Goal: Information Seeking & Learning: Learn about a topic

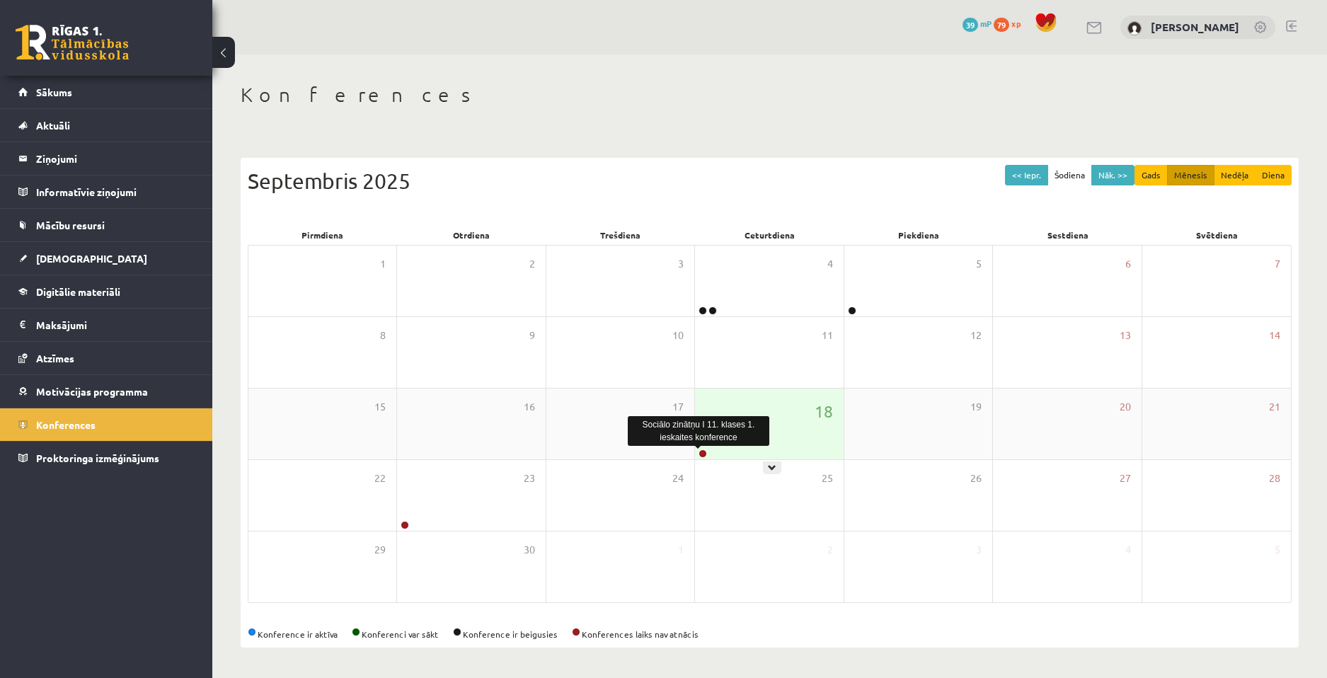
click at [703, 450] on link at bounding box center [702, 453] width 8 height 8
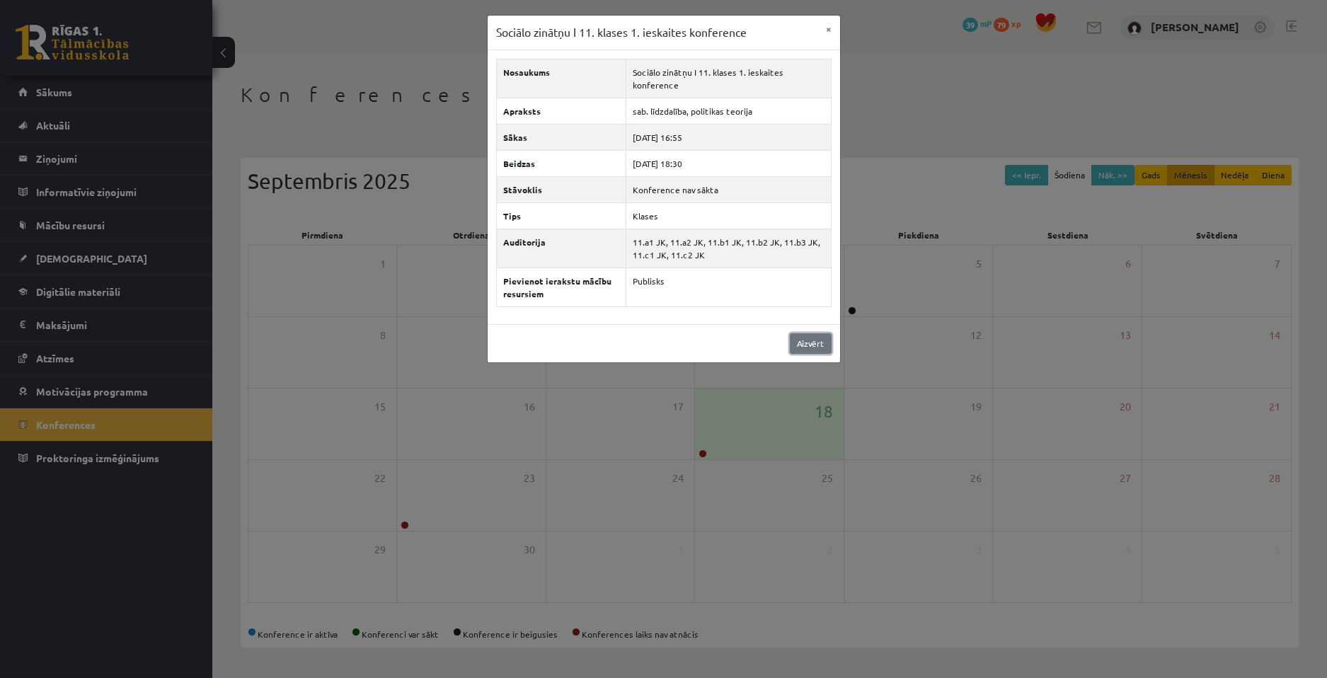
click at [798, 346] on link "Aizvērt" at bounding box center [811, 343] width 42 height 21
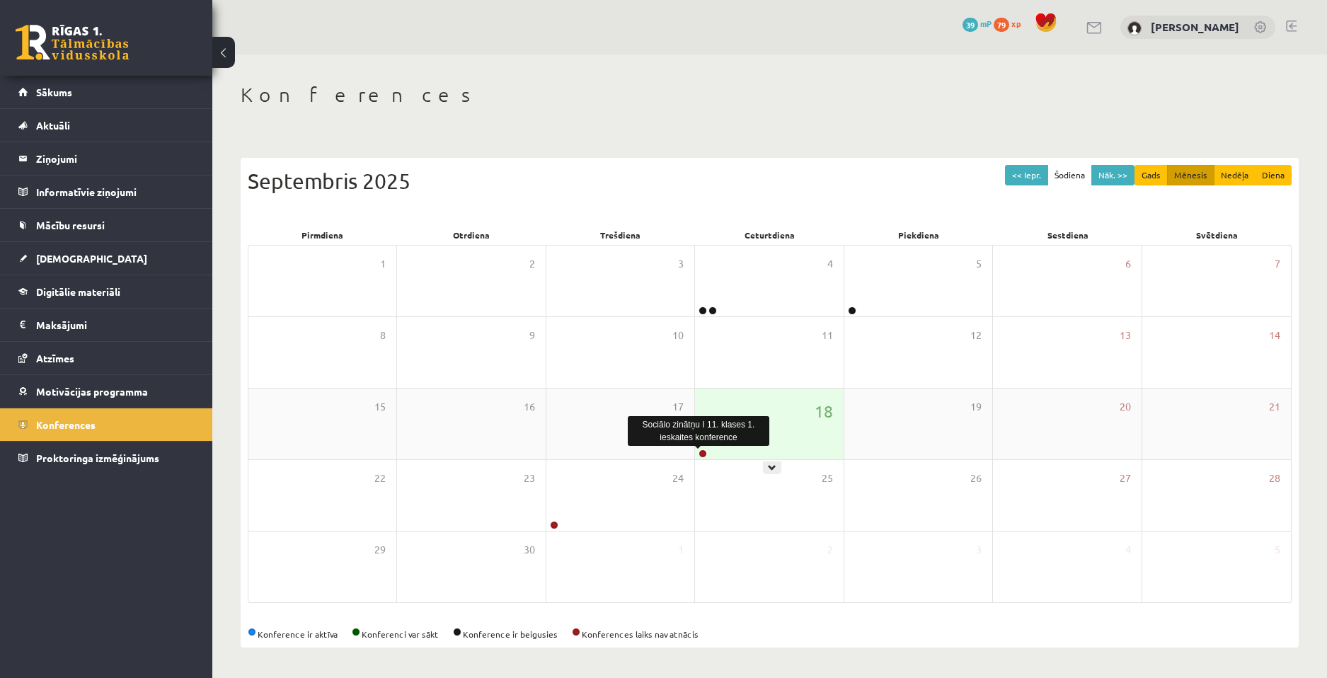
click at [700, 453] on link at bounding box center [702, 453] width 8 height 8
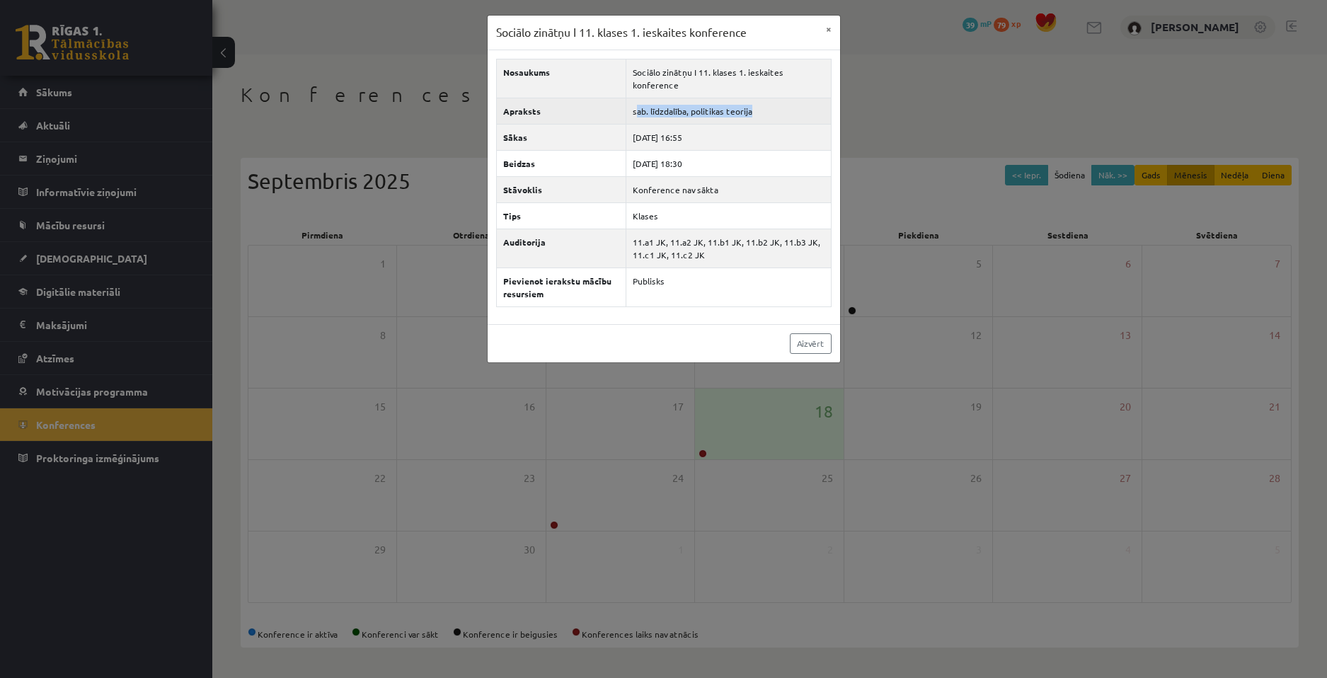
drag, startPoint x: 636, startPoint y: 113, endPoint x: 759, endPoint y: 100, distance: 123.8
click at [758, 100] on td "sab. līdzdalība, politikas teorija" at bounding box center [728, 111] width 204 height 26
click at [739, 110] on td "sab. līdzdalība, politikas teorija" at bounding box center [728, 111] width 204 height 26
click at [806, 344] on link "Aizvērt" at bounding box center [811, 343] width 42 height 21
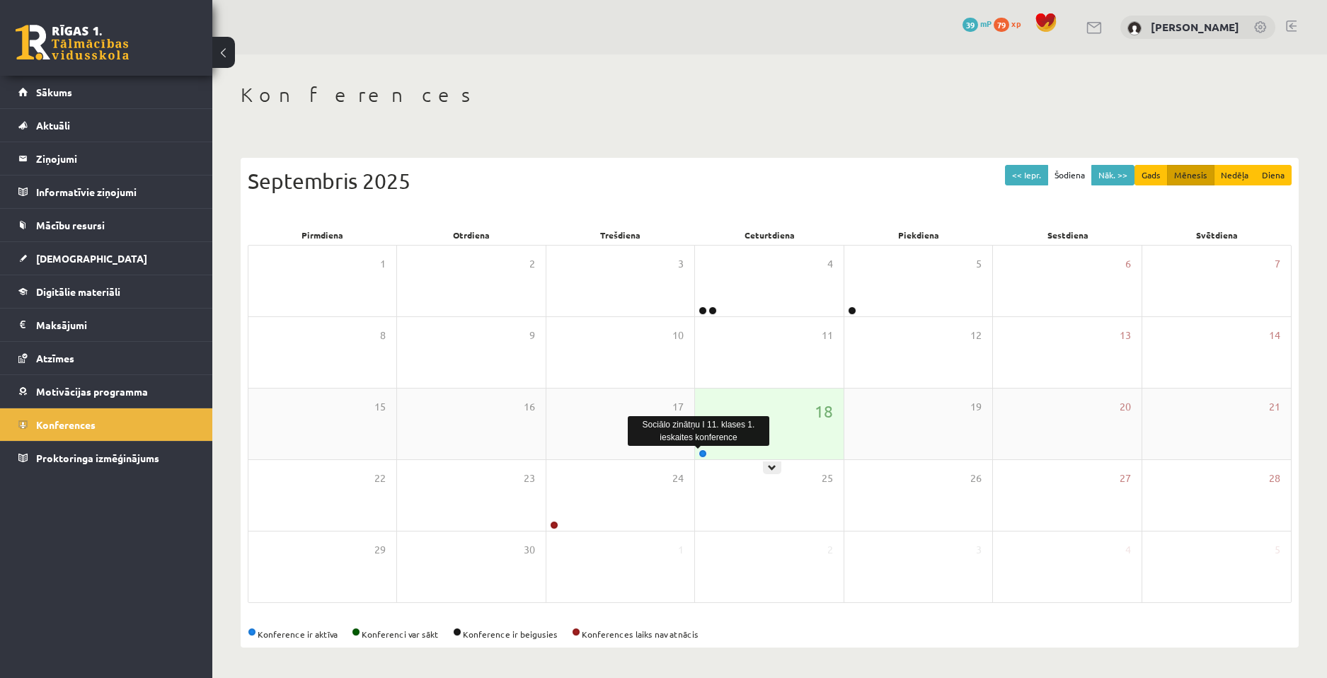
click at [702, 450] on link at bounding box center [702, 453] width 8 height 8
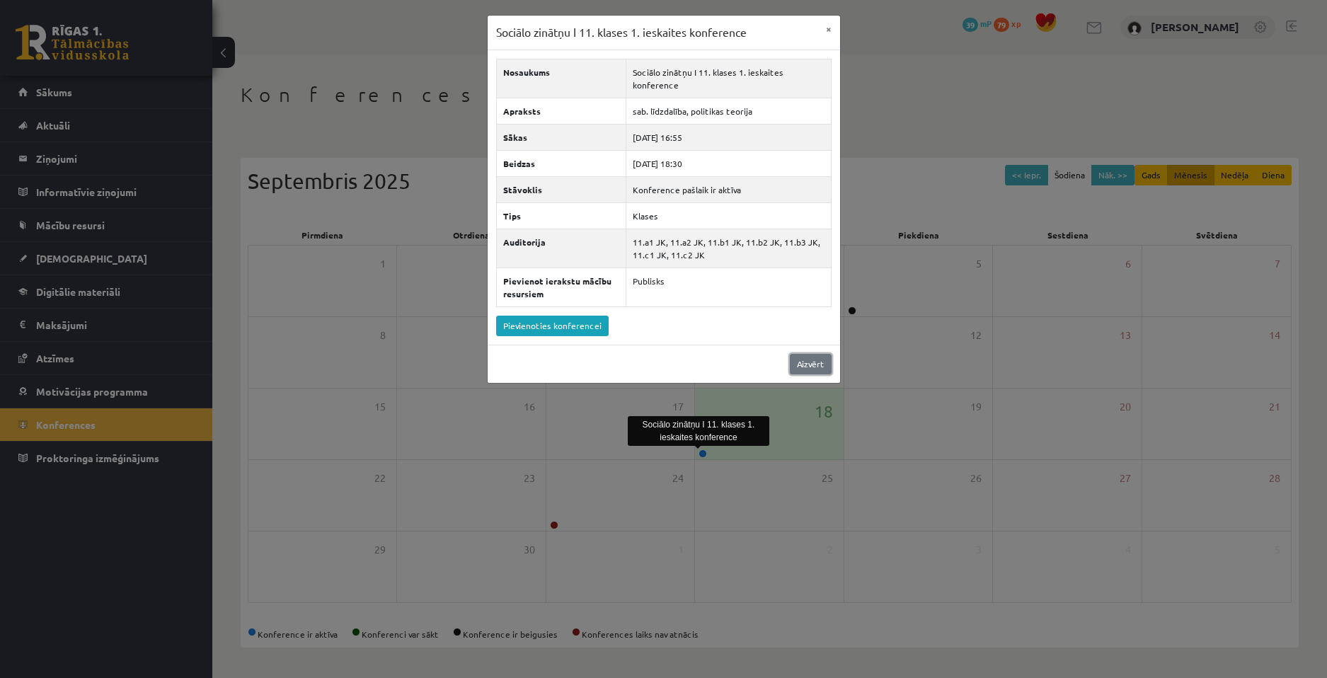
click at [794, 372] on link "Aizvērt" at bounding box center [811, 364] width 42 height 21
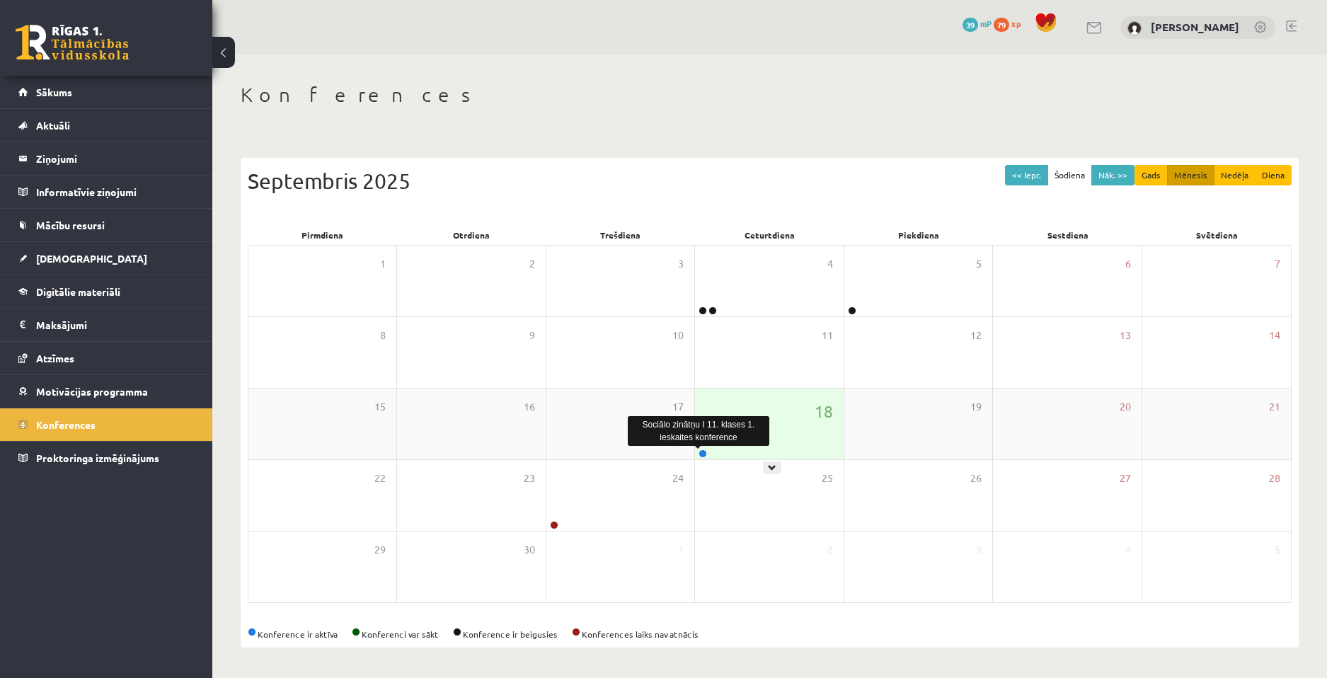
click at [700, 454] on link at bounding box center [702, 453] width 8 height 8
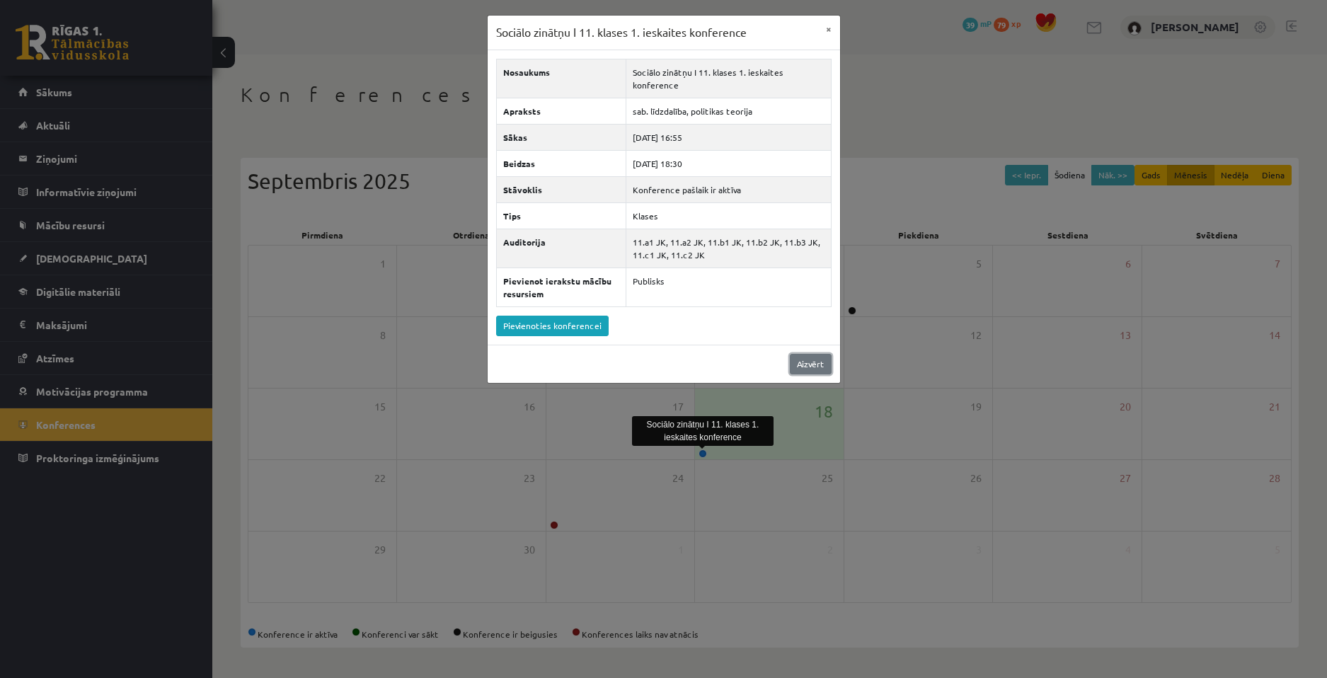
click at [802, 368] on link "Aizvērt" at bounding box center [811, 364] width 42 height 21
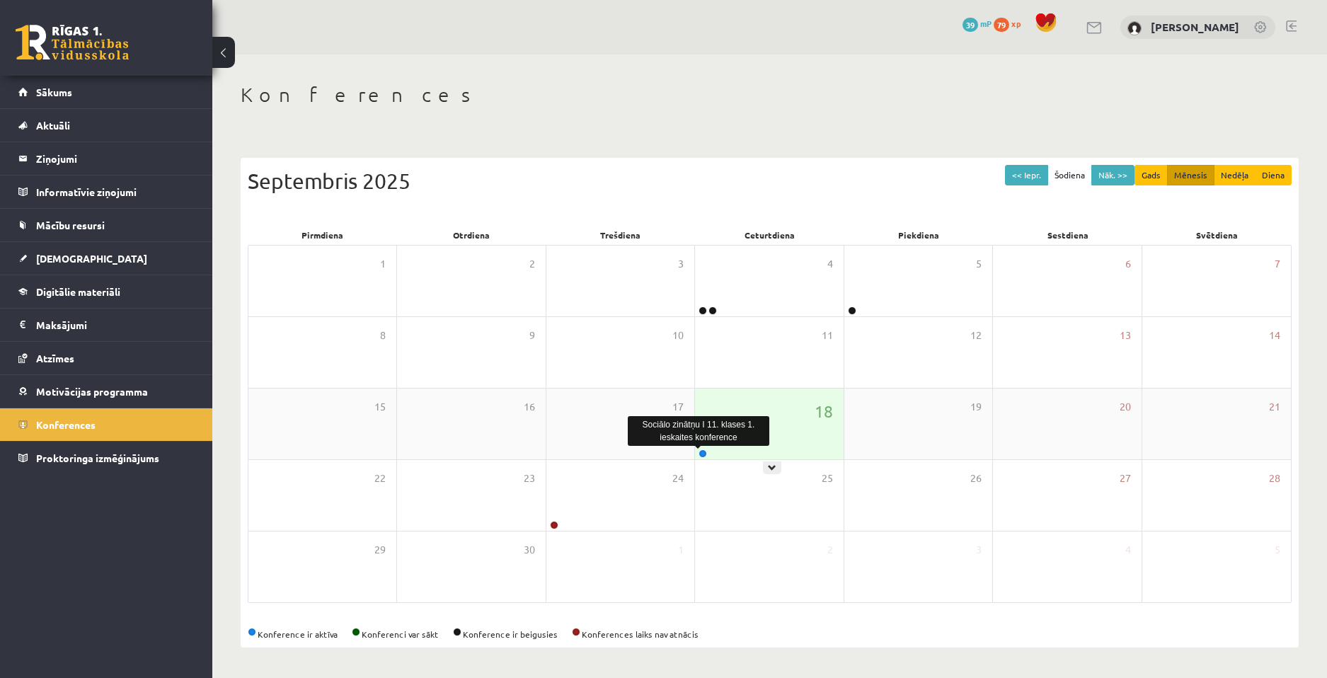
click at [699, 453] on link at bounding box center [702, 453] width 8 height 8
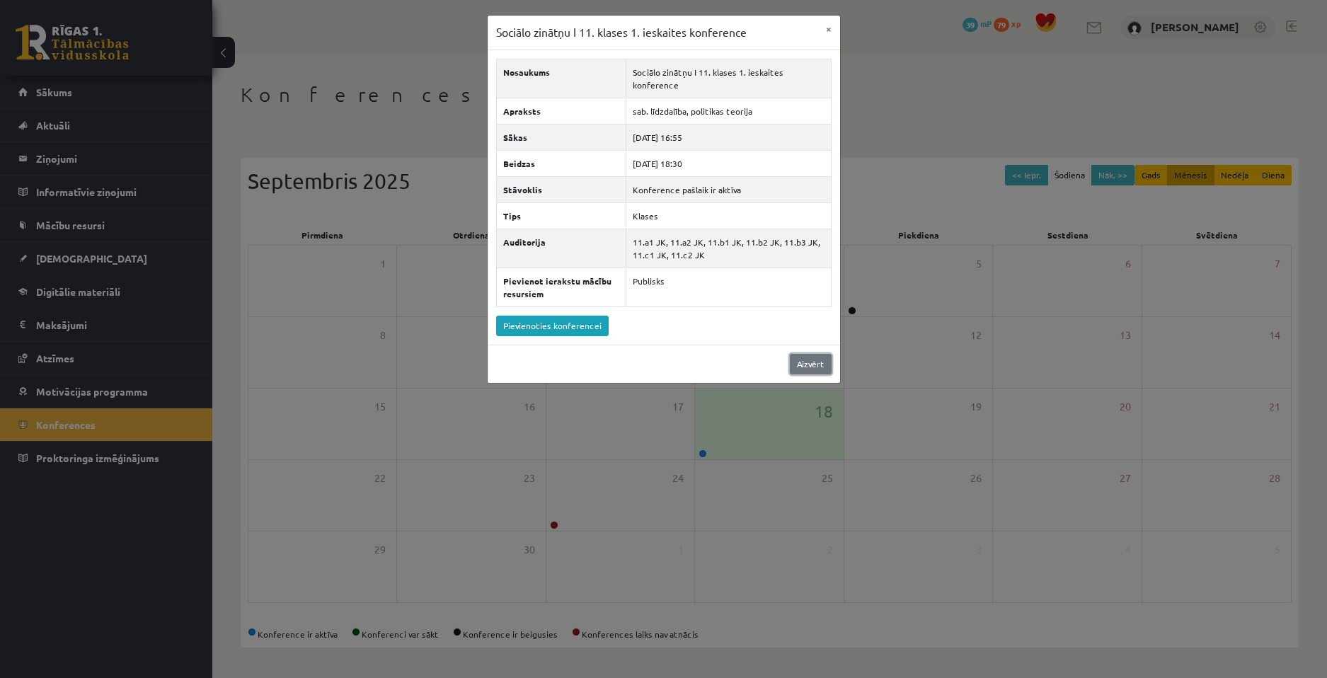
click at [799, 371] on link "Aizvērt" at bounding box center [811, 364] width 42 height 21
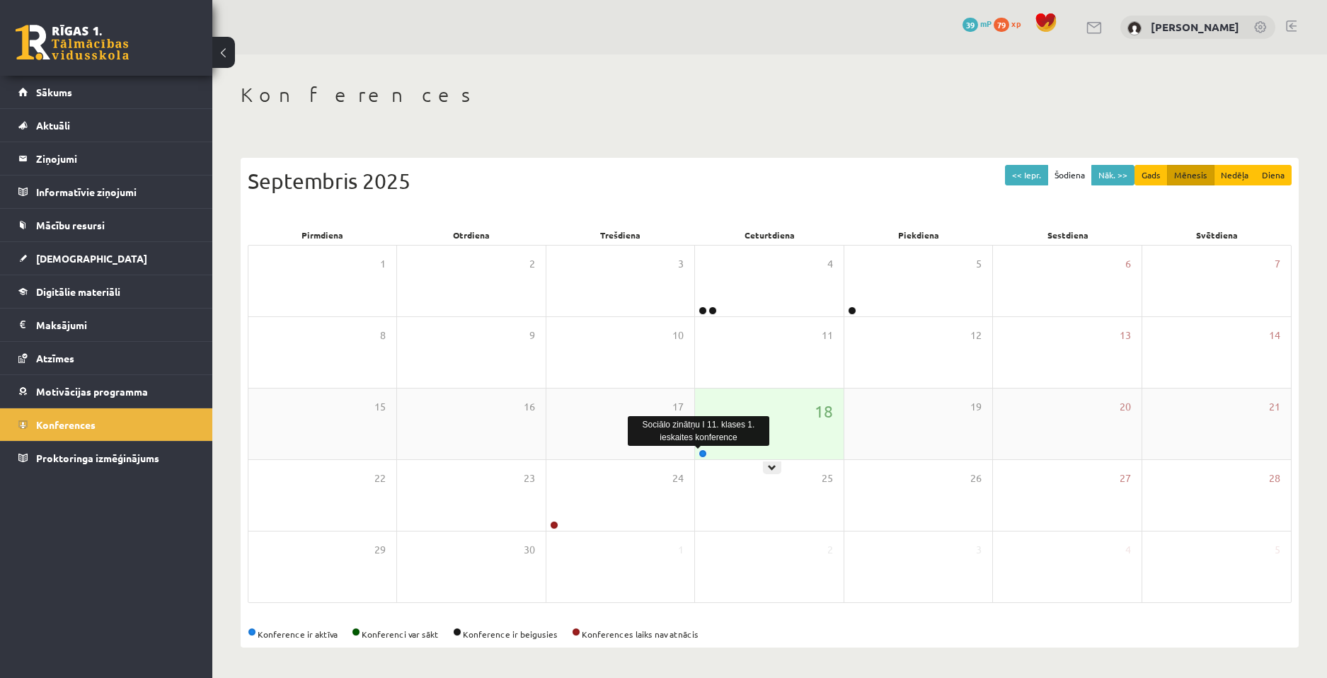
click at [702, 451] on link at bounding box center [702, 453] width 8 height 8
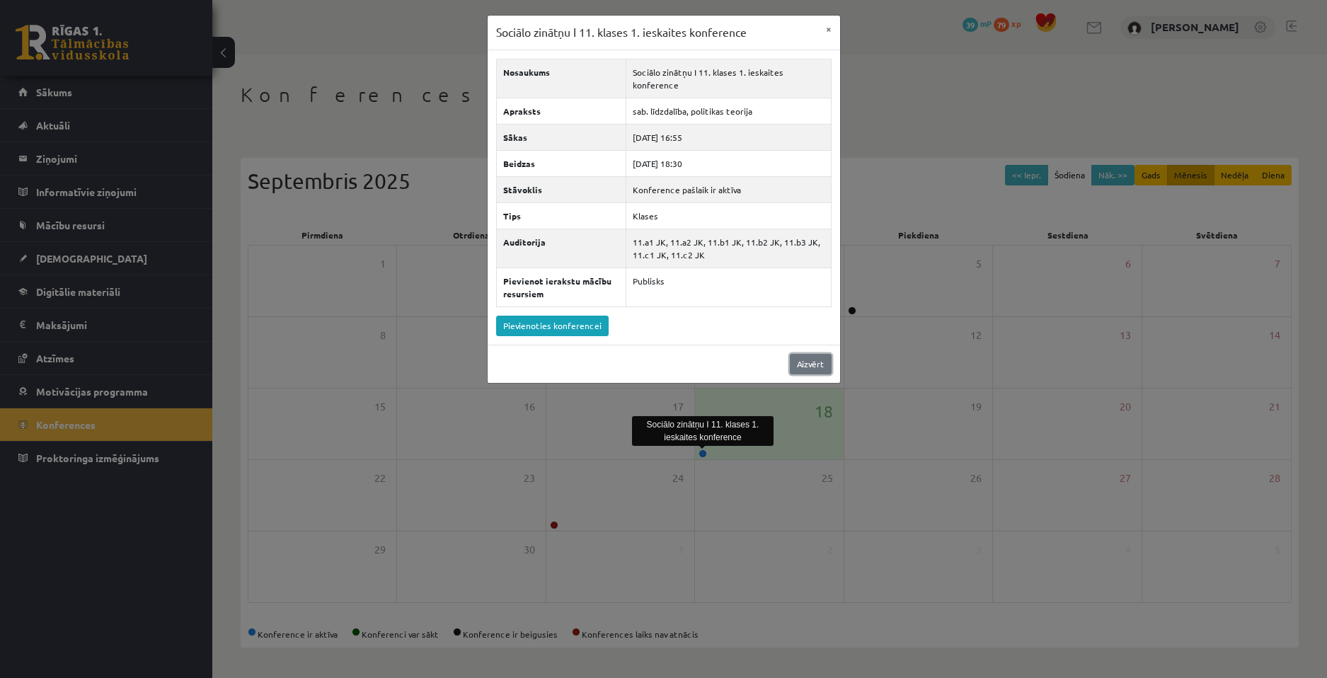
click at [802, 364] on link "Aizvērt" at bounding box center [811, 364] width 42 height 21
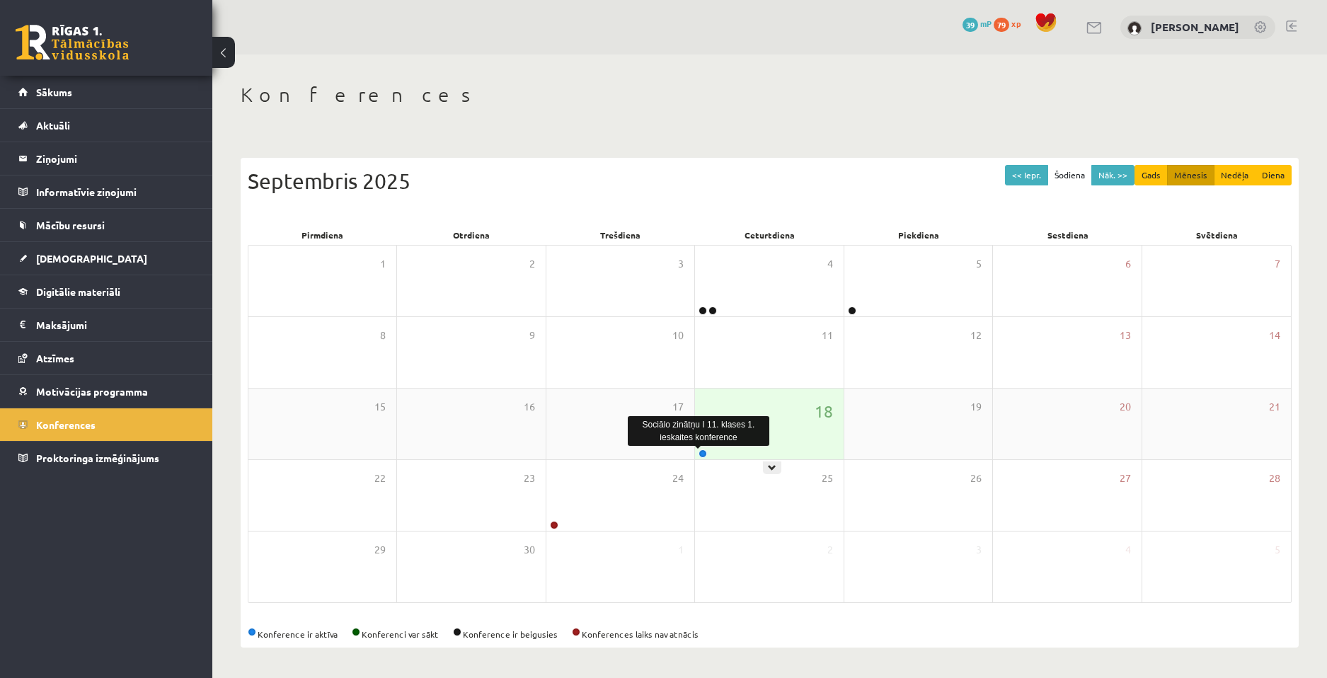
click at [703, 452] on link at bounding box center [702, 453] width 8 height 8
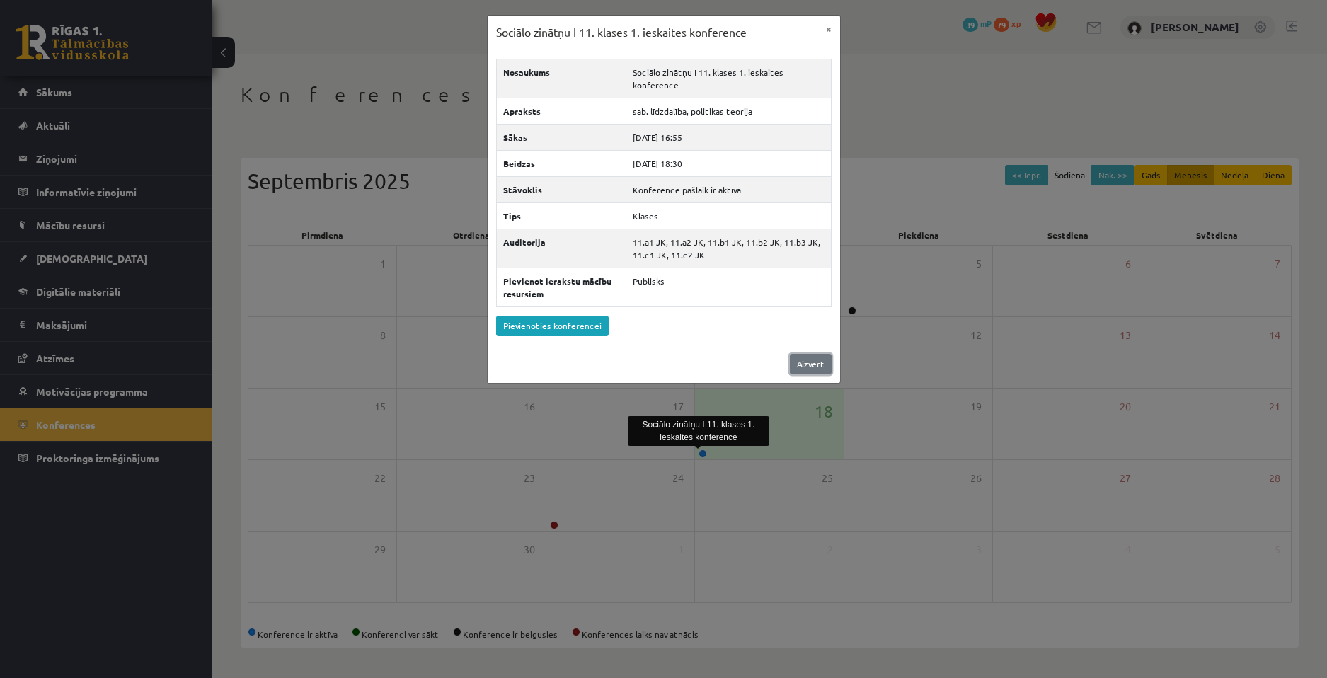
click at [804, 365] on link "Aizvērt" at bounding box center [811, 364] width 42 height 21
